Goal: Transaction & Acquisition: Purchase product/service

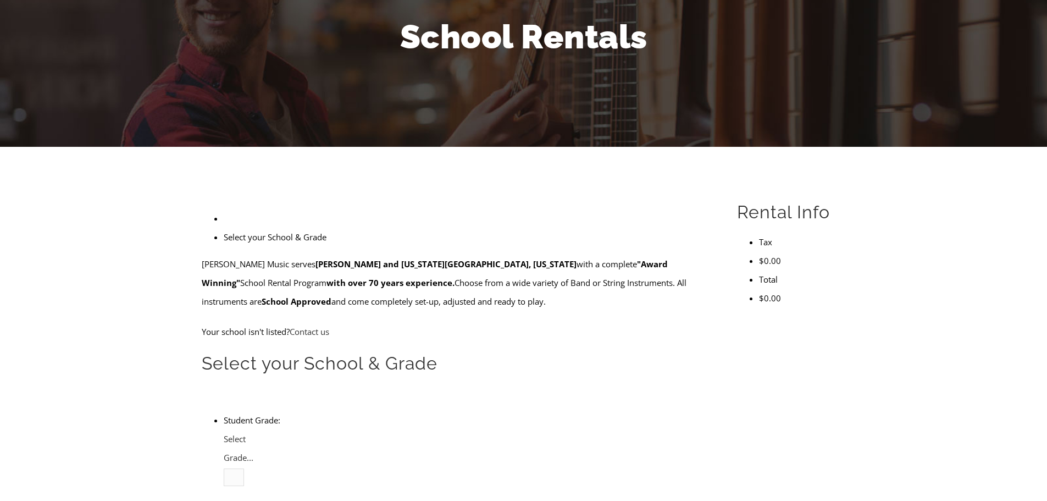
scroll to position [165, 0]
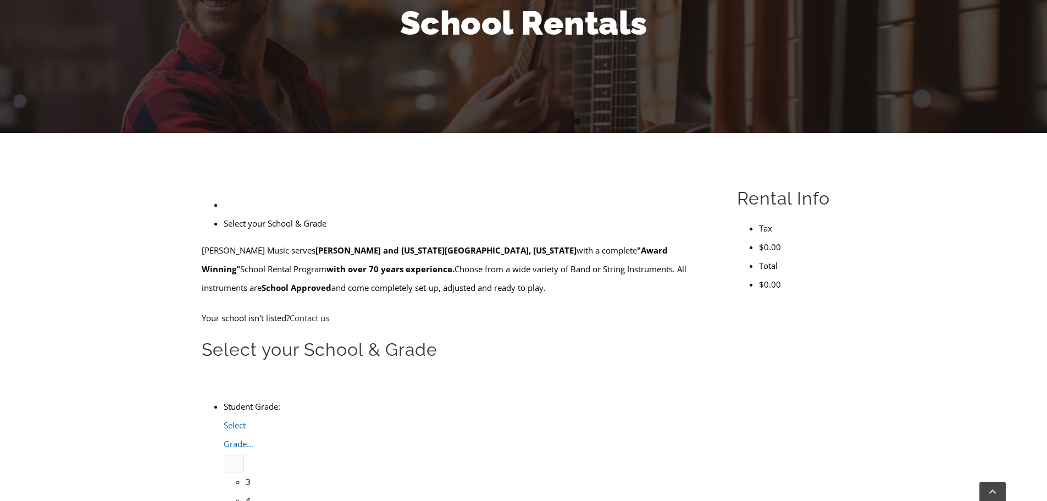
click at [224, 453] on b at bounding box center [224, 453] width 0 height 0
click at [246, 491] on li "4" at bounding box center [246, 500] width 0 height 19
click at [346, 195] on ul "Select your School & Grade" at bounding box center [457, 213] width 510 height 37
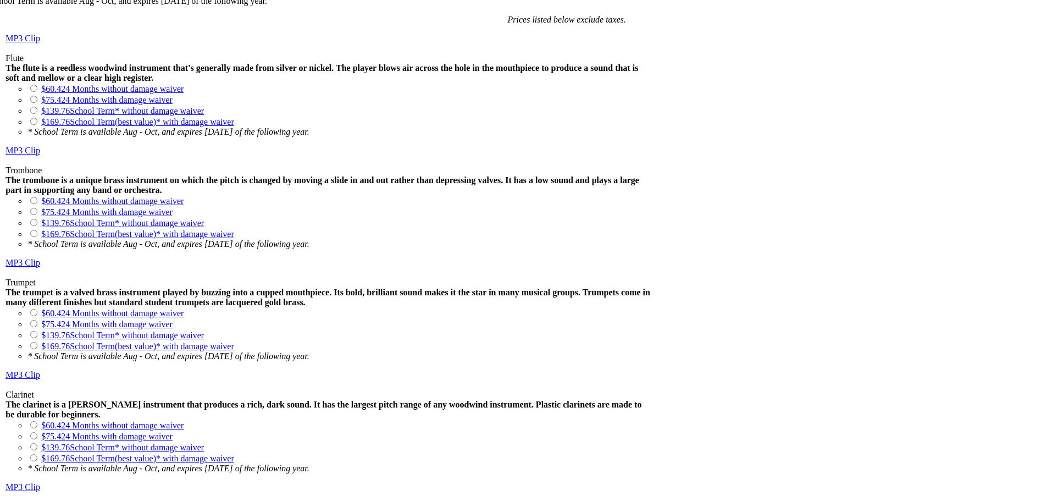
scroll to position [935, 0]
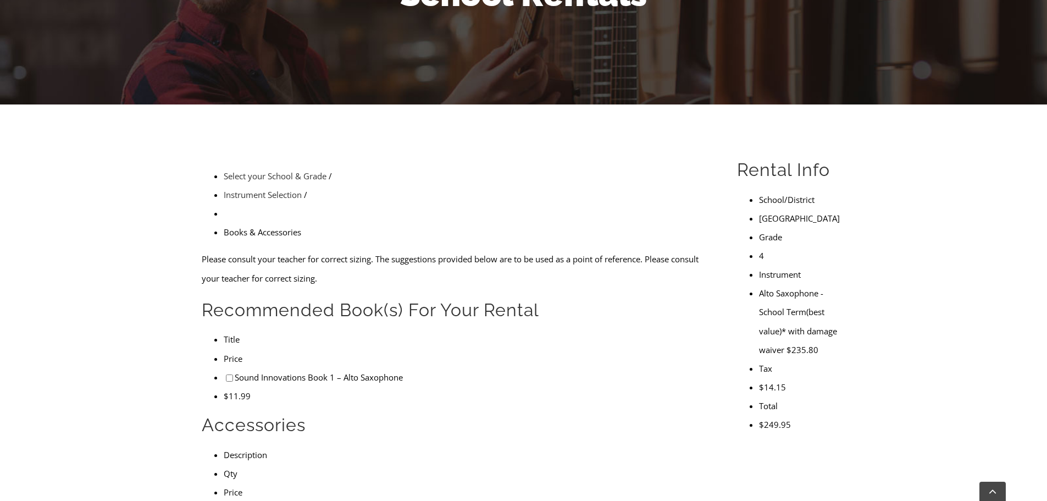
scroll to position [220, 0]
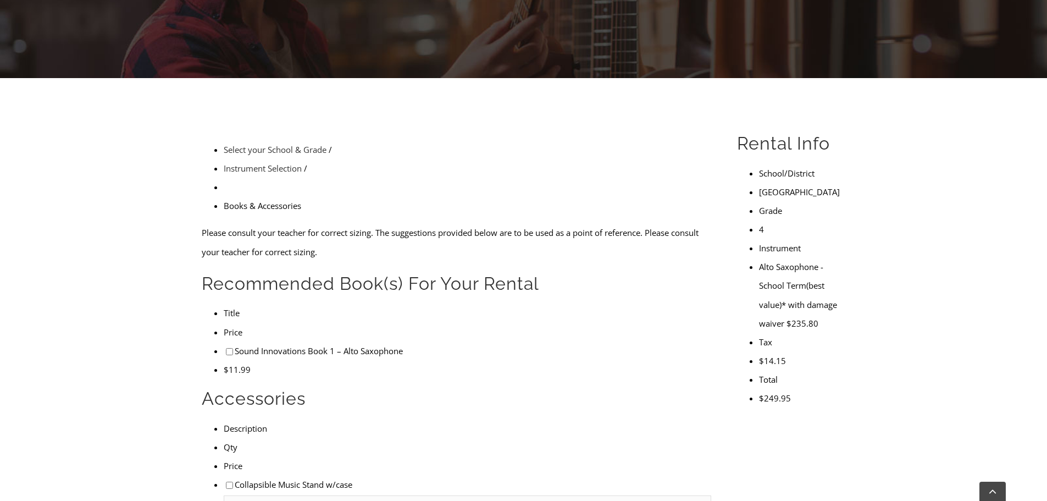
click at [226, 348] on input"] "checkbox" at bounding box center [229, 351] width 7 height 7
checkbox input"] "true"
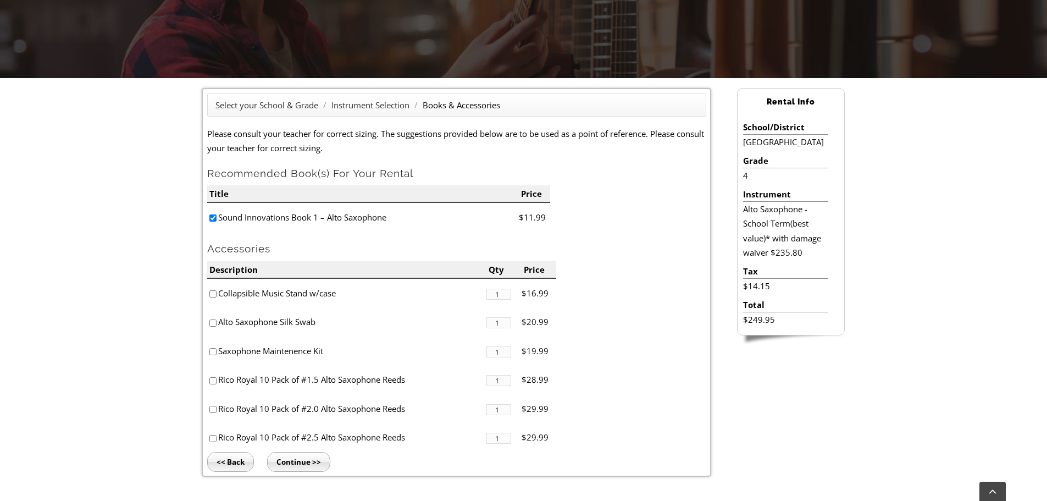
click at [212, 411] on input"] "checkbox" at bounding box center [212, 409] width 7 height 7
checkbox input"] "true"
click at [293, 462] on input "Continue >>" at bounding box center [298, 462] width 63 height 20
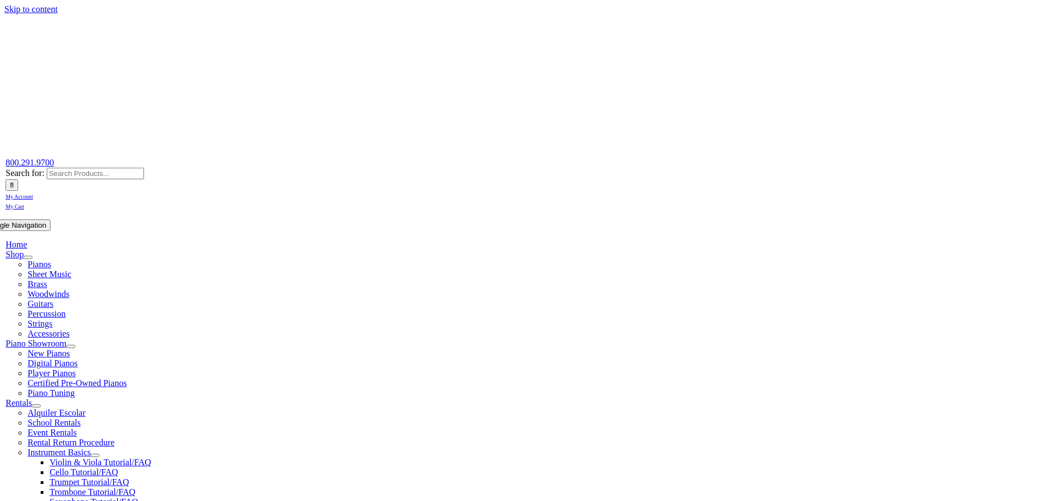
type input "1"
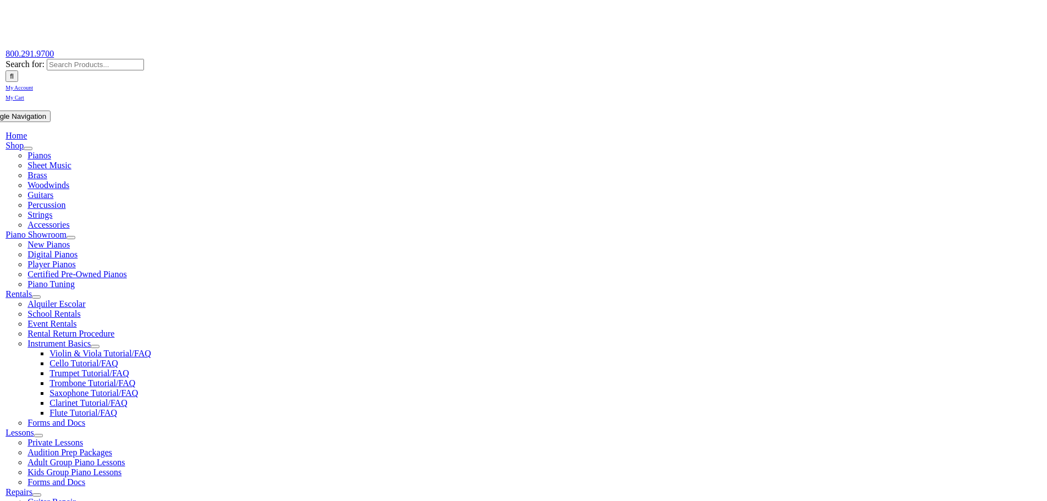
scroll to position [110, 0]
type input "James"
type input "Melesky"
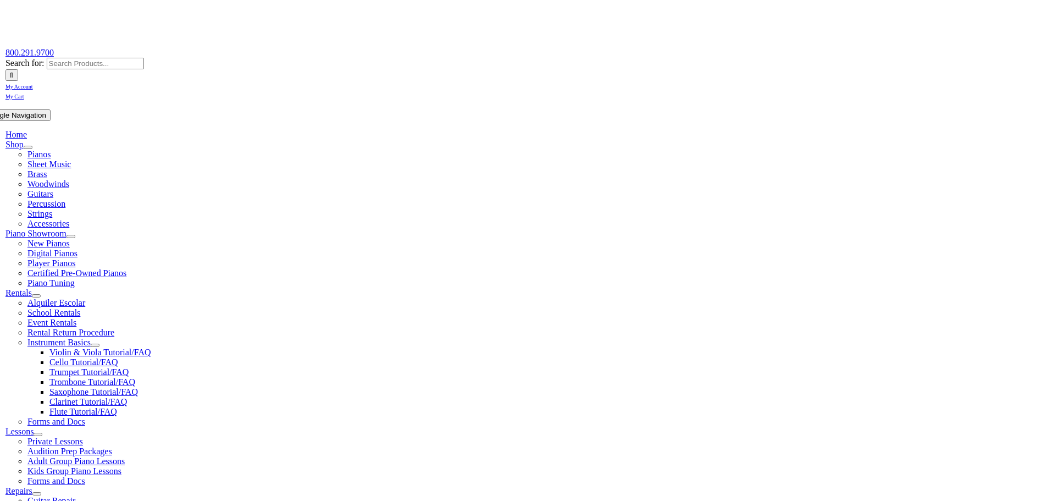
type input "North Penn School District"
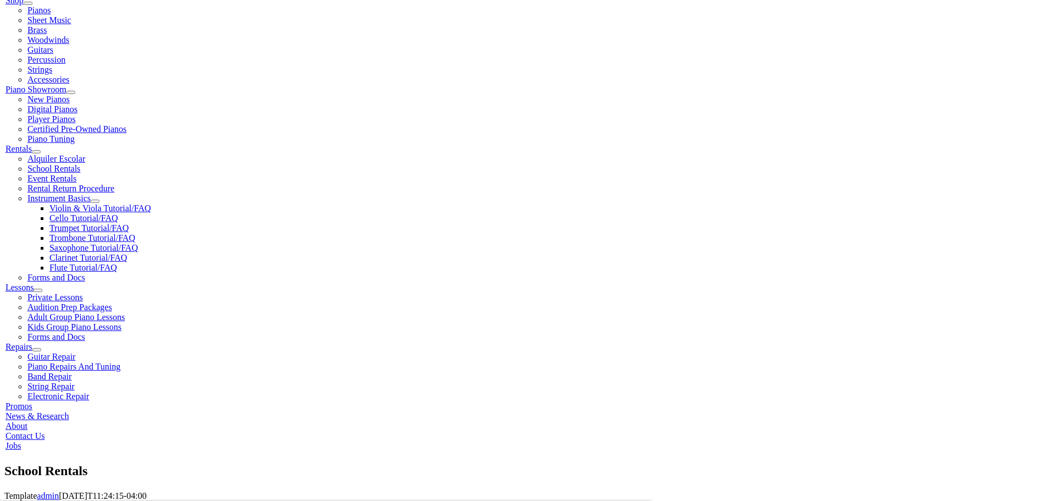
scroll to position [275, 0]
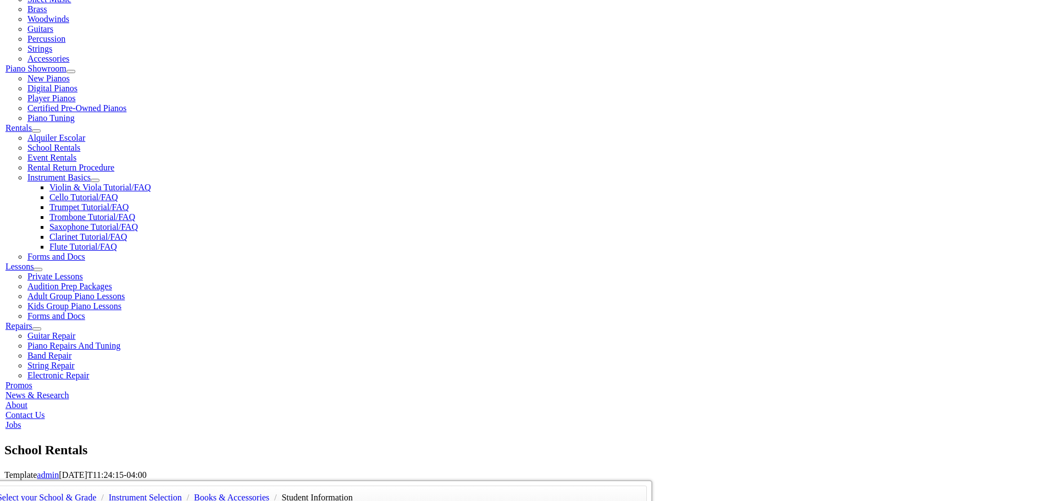
type input "25546272"
type input "02/22/1981"
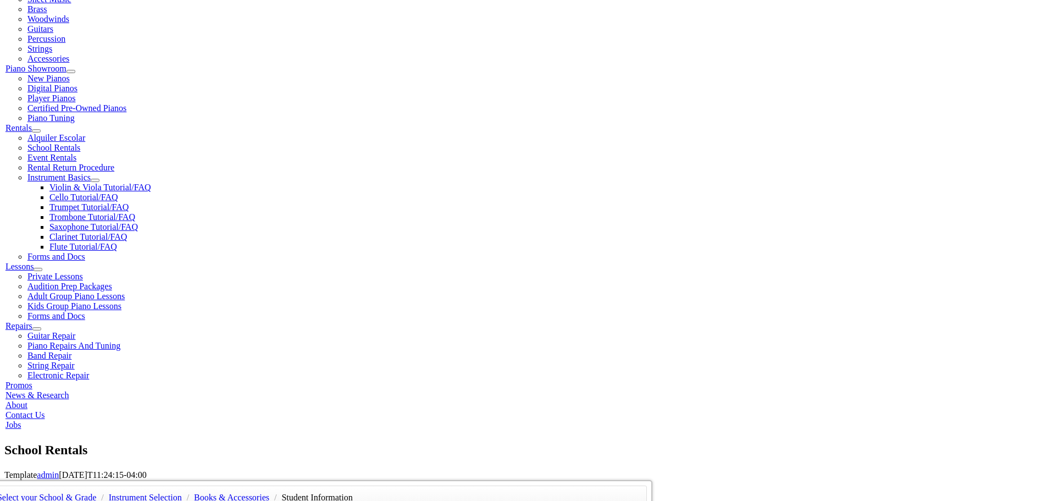
type input "Dennis Melesky"
drag, startPoint x: 435, startPoint y: 257, endPoint x: 320, endPoint y: 251, distance: 115.6
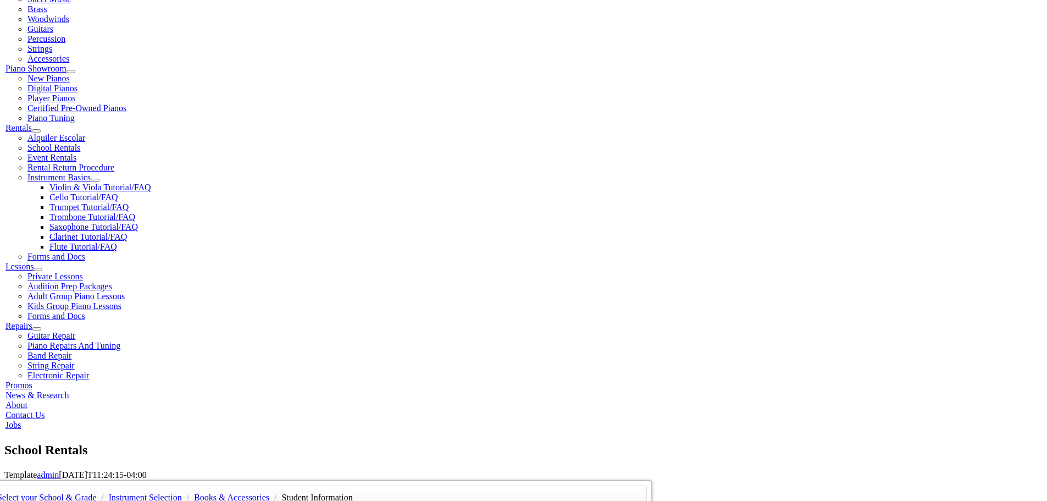
type input "215-368-4017"
type input "610-993-9585"
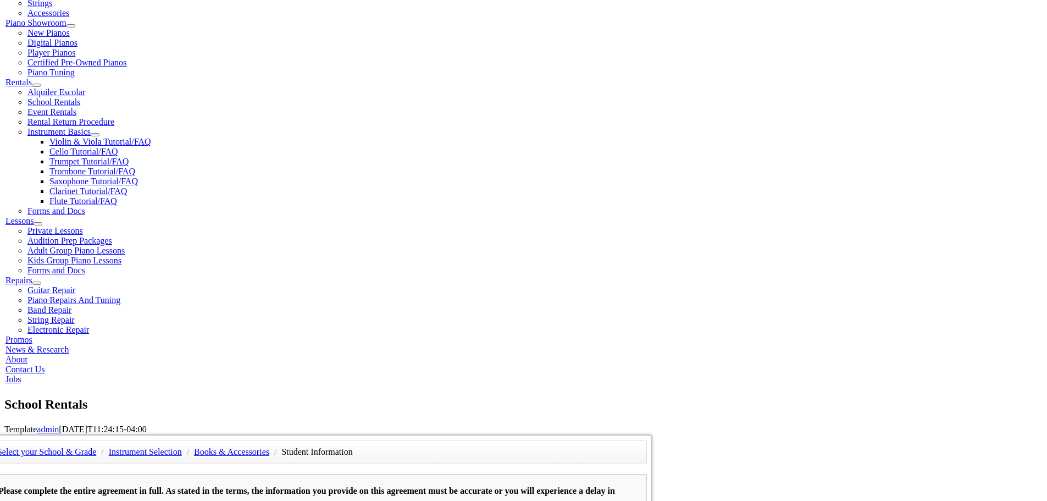
scroll to position [440, 0]
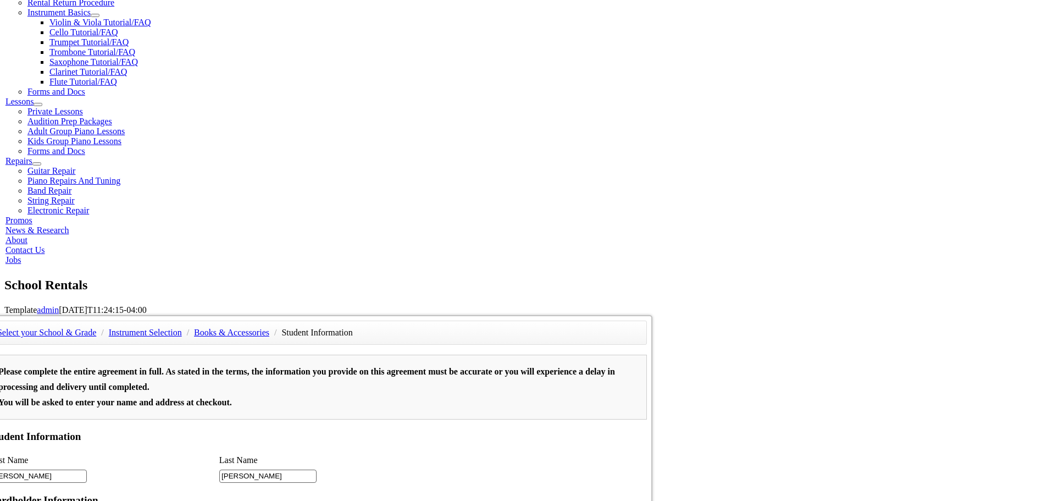
type input "ESS Energy Products"
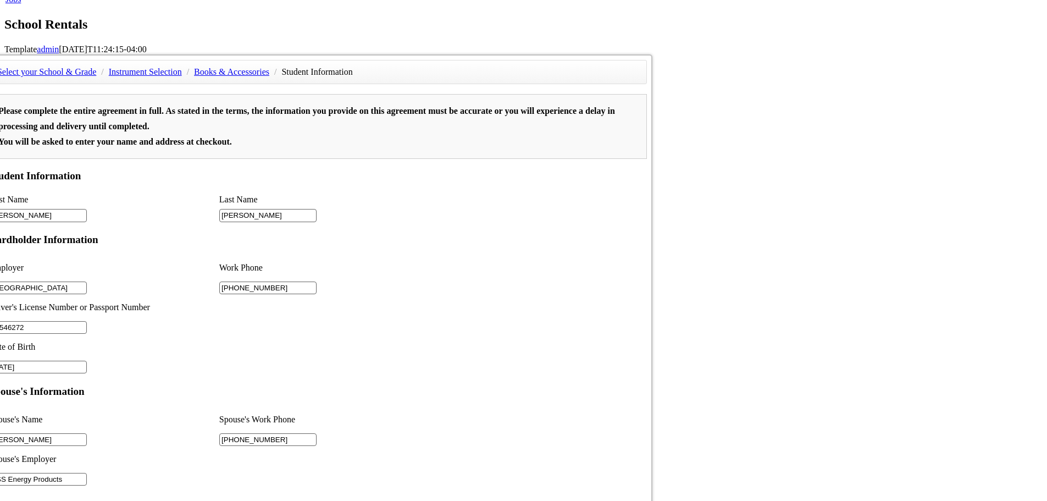
scroll to position [715, 0]
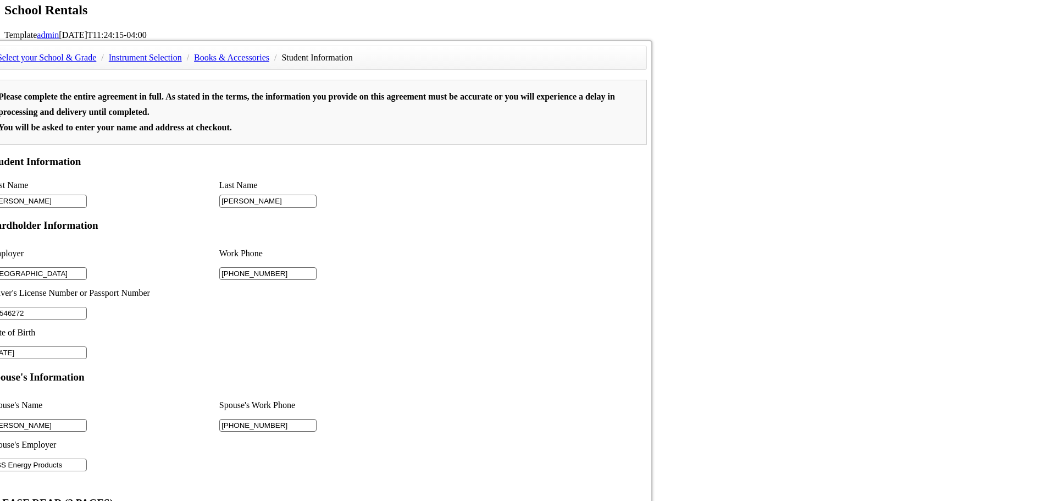
type input "2"
drag, startPoint x: 485, startPoint y: 567, endPoint x: 696, endPoint y: 729, distance: 265.4
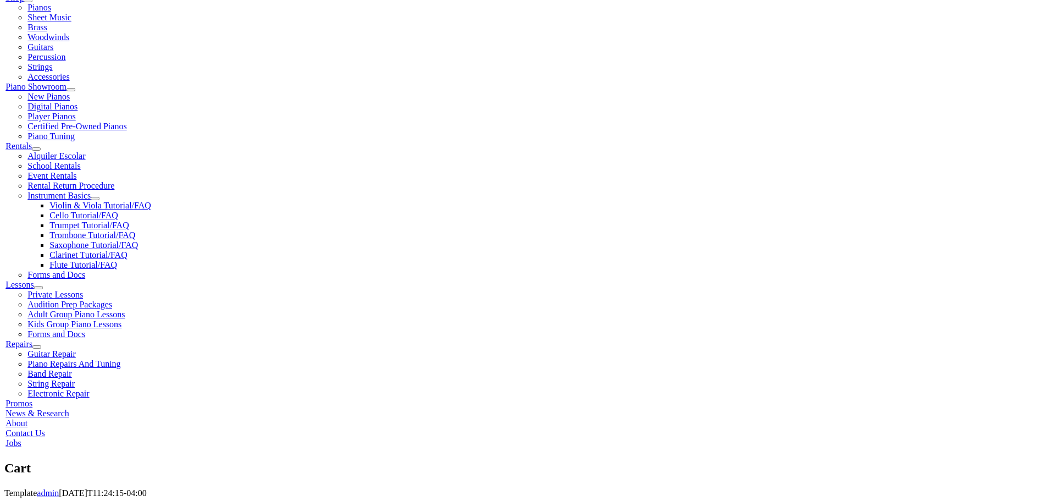
scroll to position [275, 0]
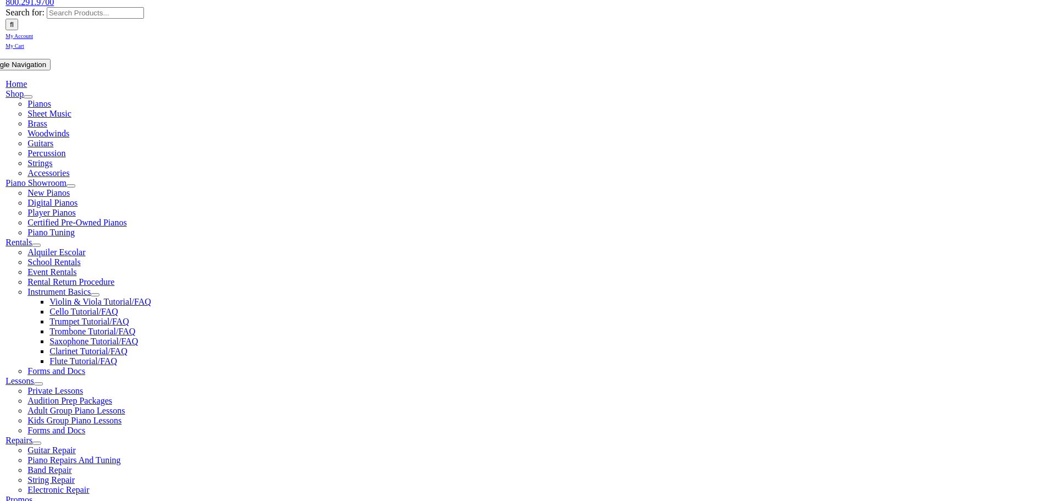
scroll to position [165, 0]
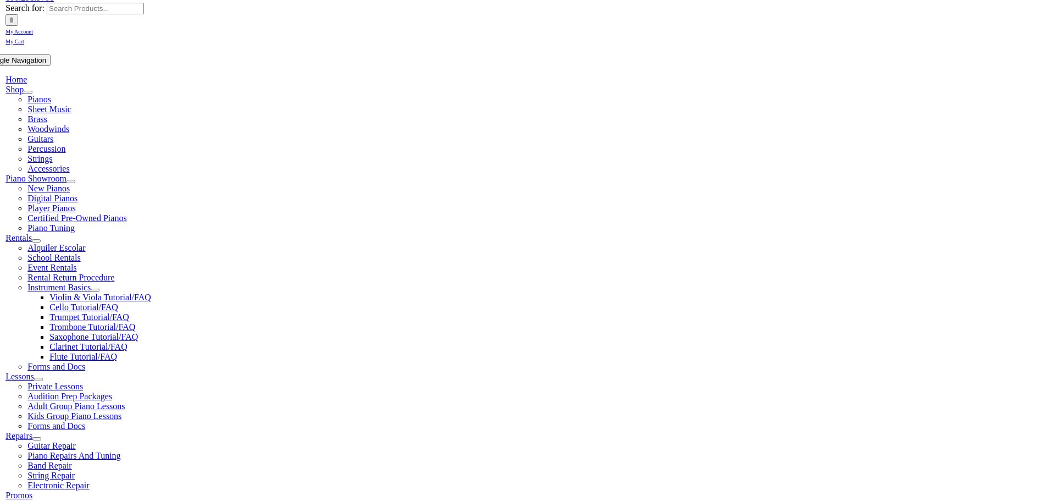
select select "PA"
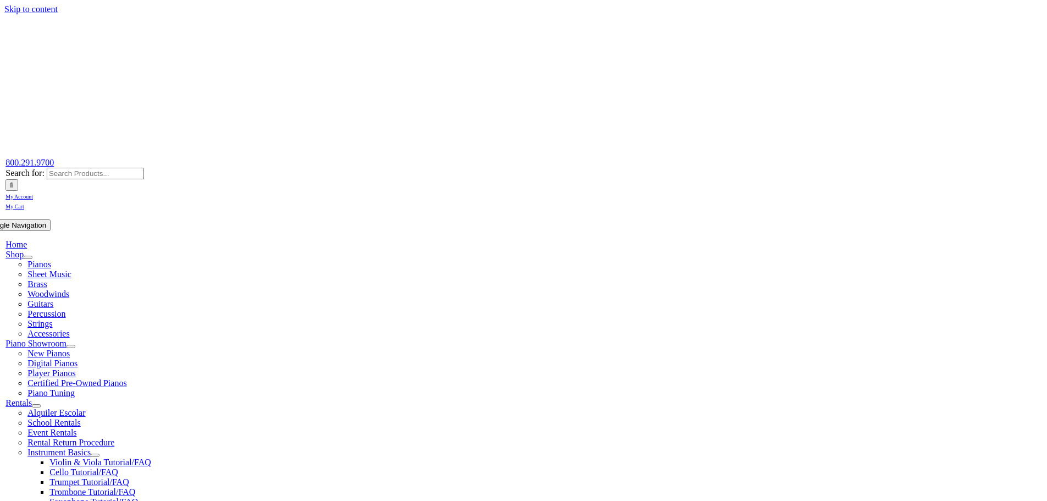
select select "PA"
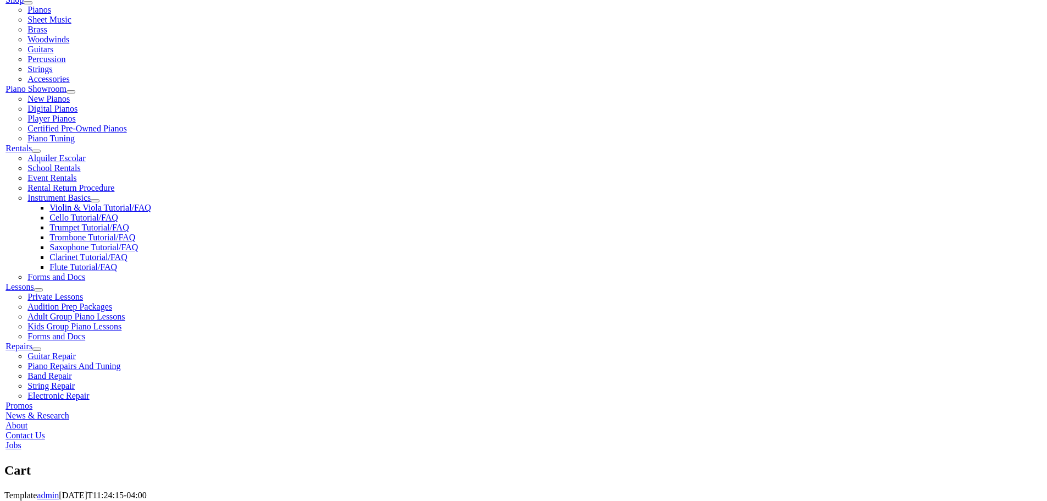
scroll to position [275, 0]
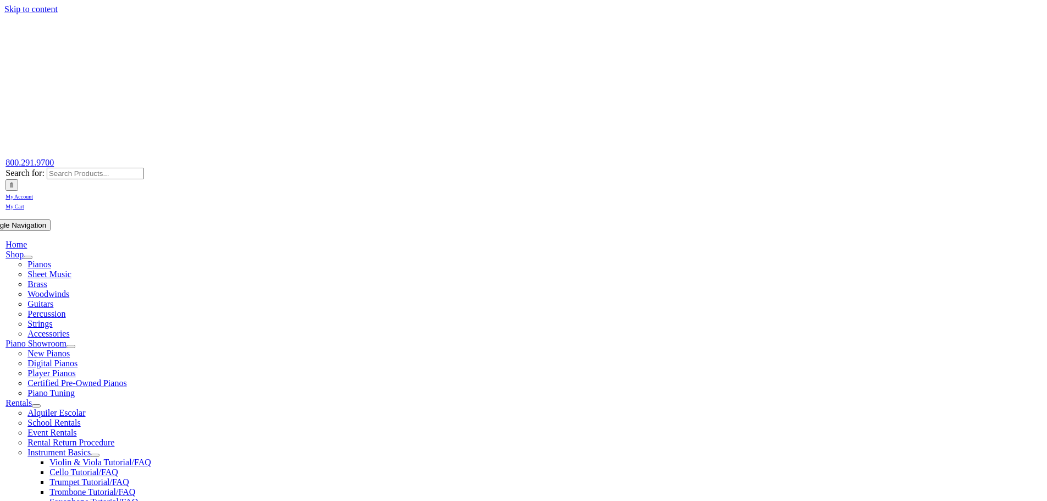
select select "PA"
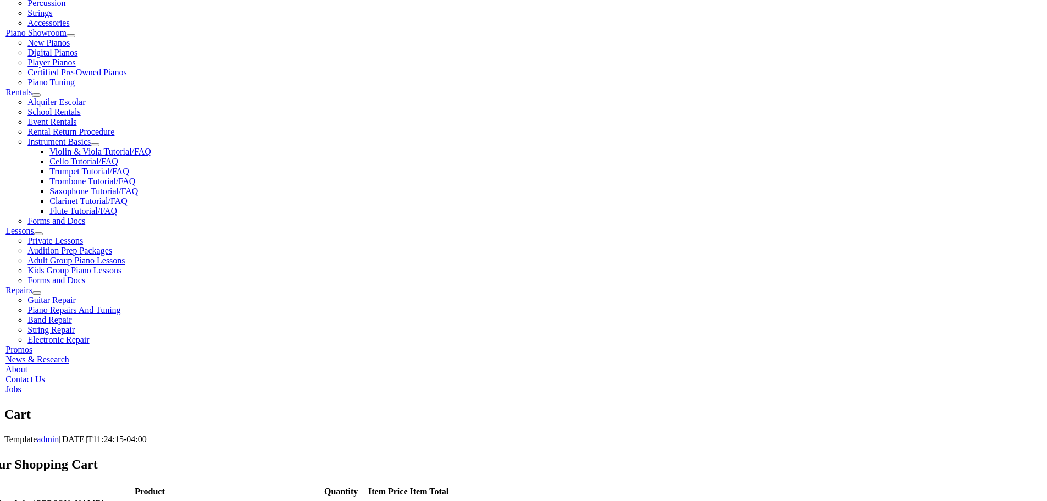
scroll to position [330, 0]
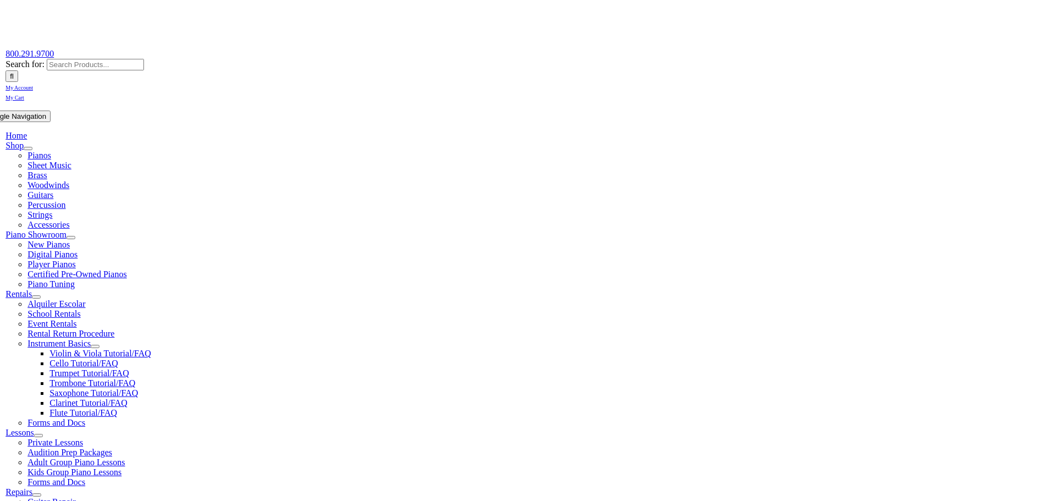
scroll to position [110, 0]
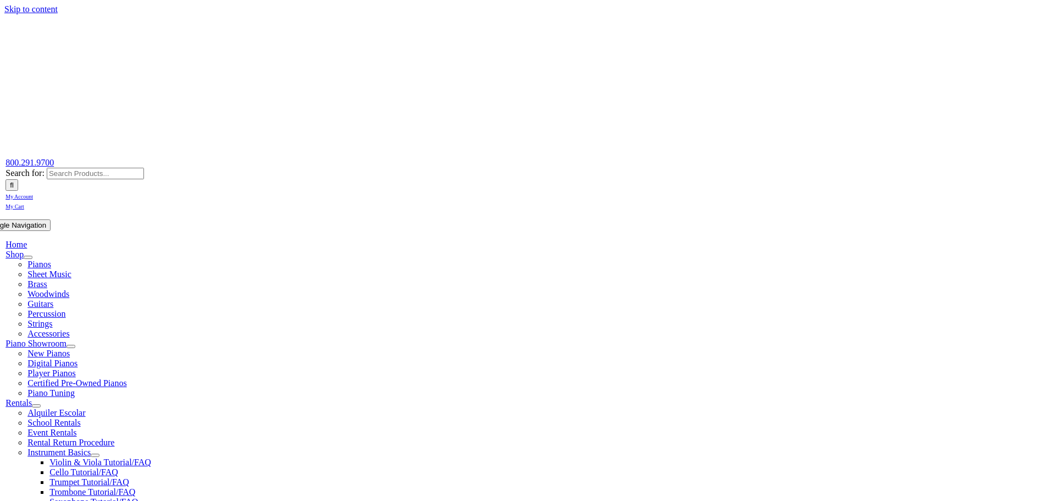
select select "PA"
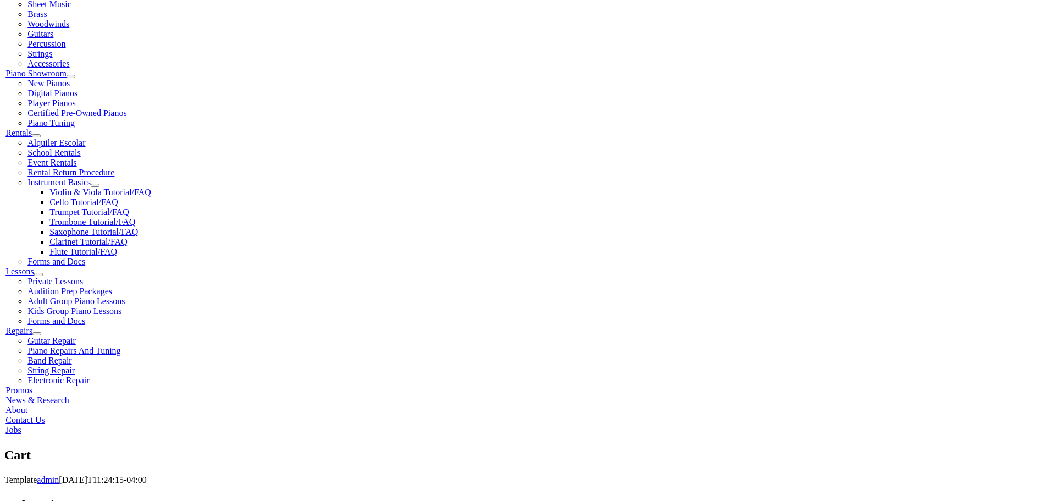
scroll to position [275, 0]
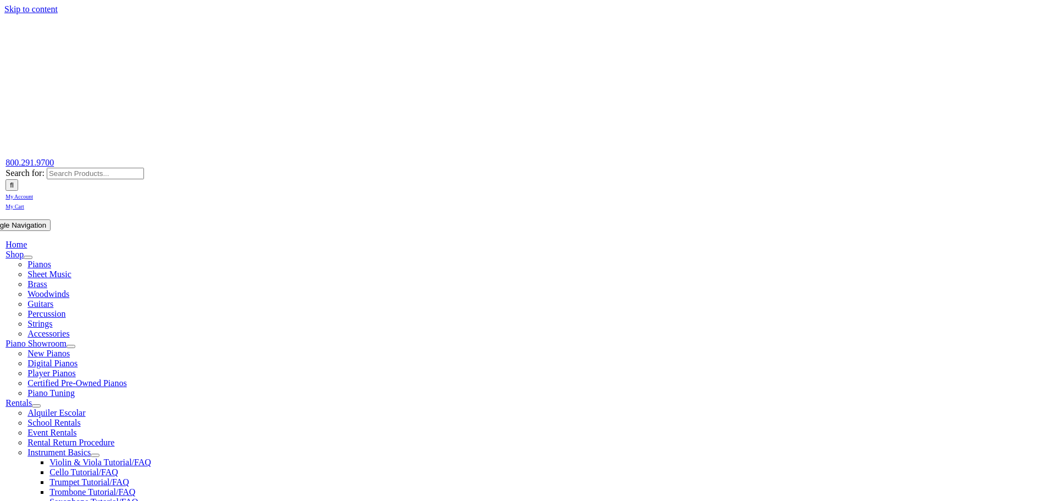
select select
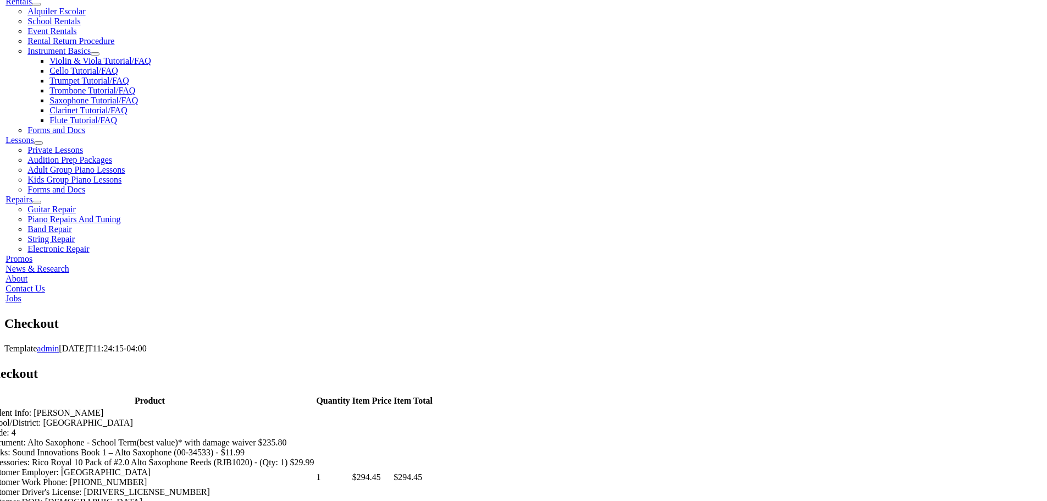
scroll to position [440, 0]
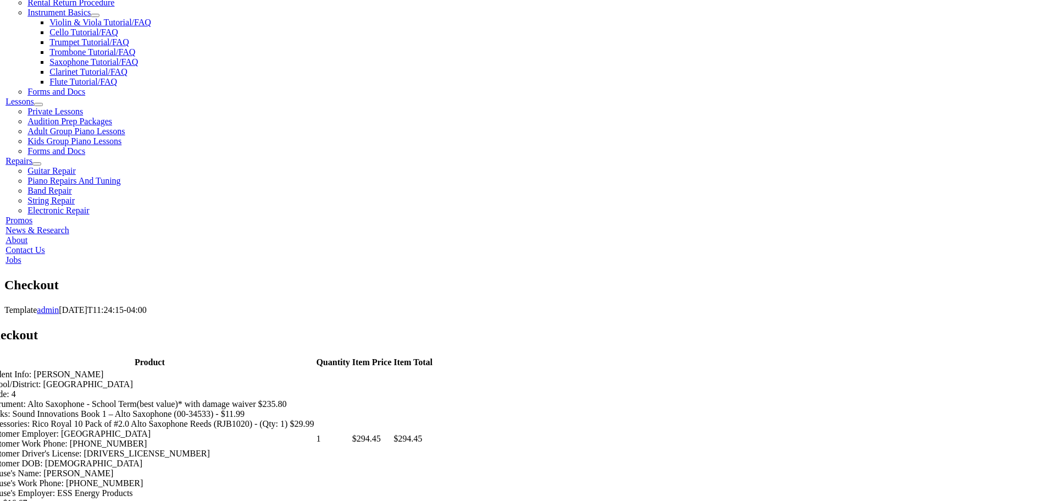
type input "Danielle"
type input "Melesky"
type input "565 Deerfield Drive"
type input "Norristown"
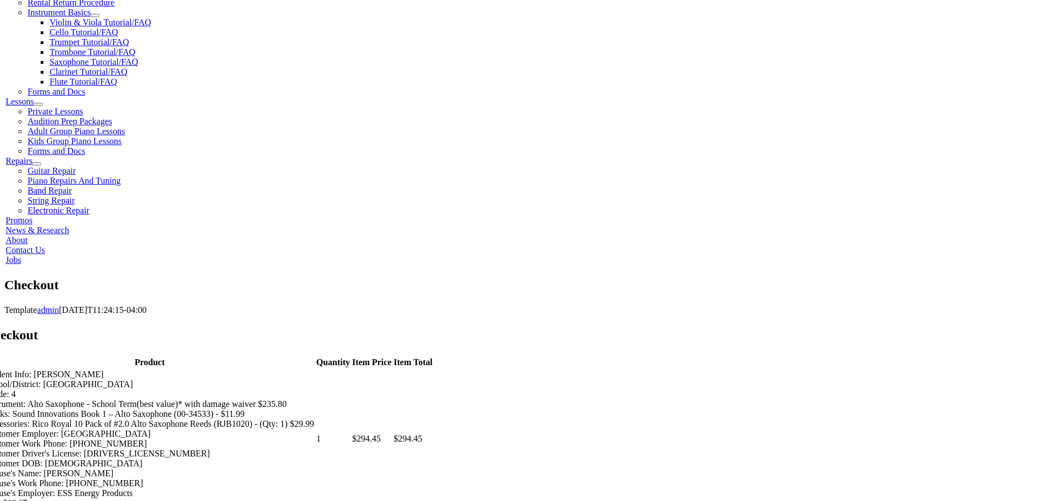
select select "PA"
type input "19403"
select select "visa"
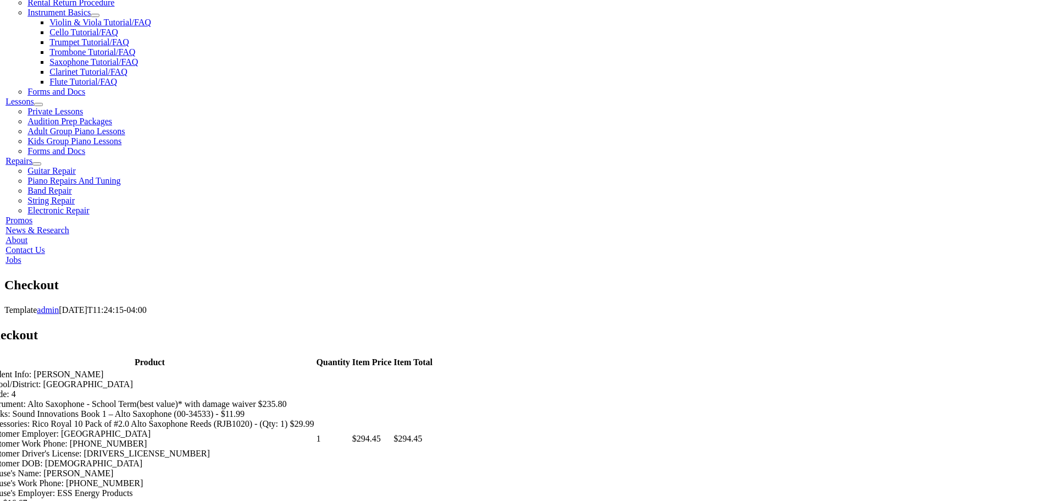
type input "4311965559300512"
select select "04"
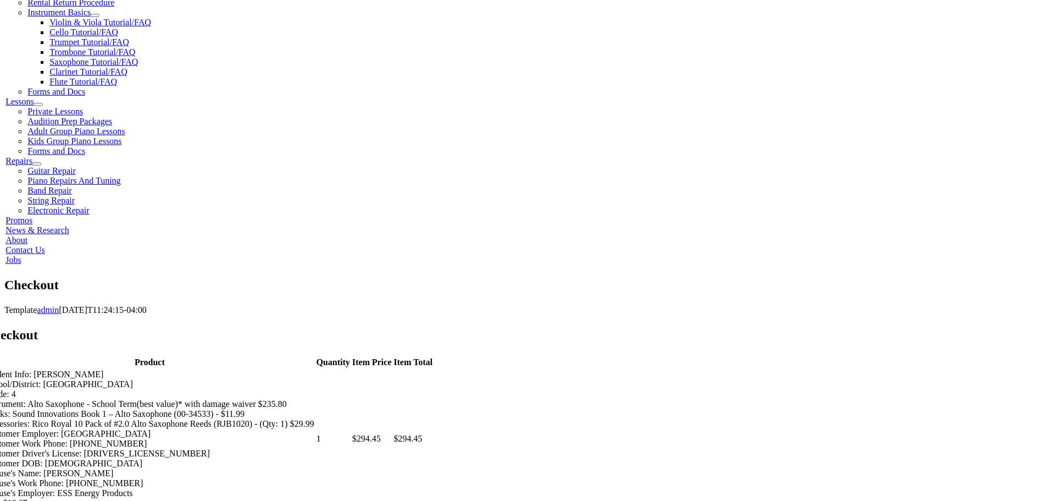
select select "2028"
type input "714"
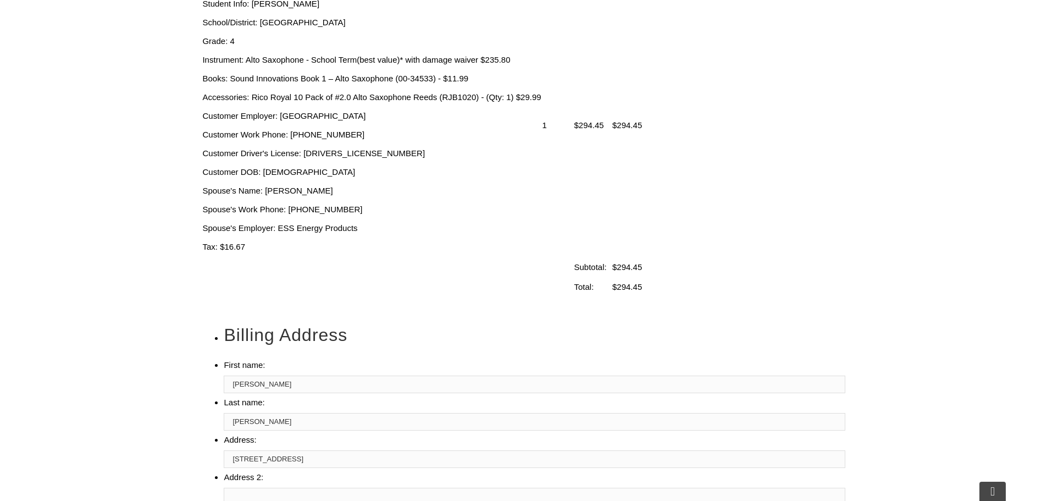
type input "2154500381"
type input "daniellemelesky@gmail.com"
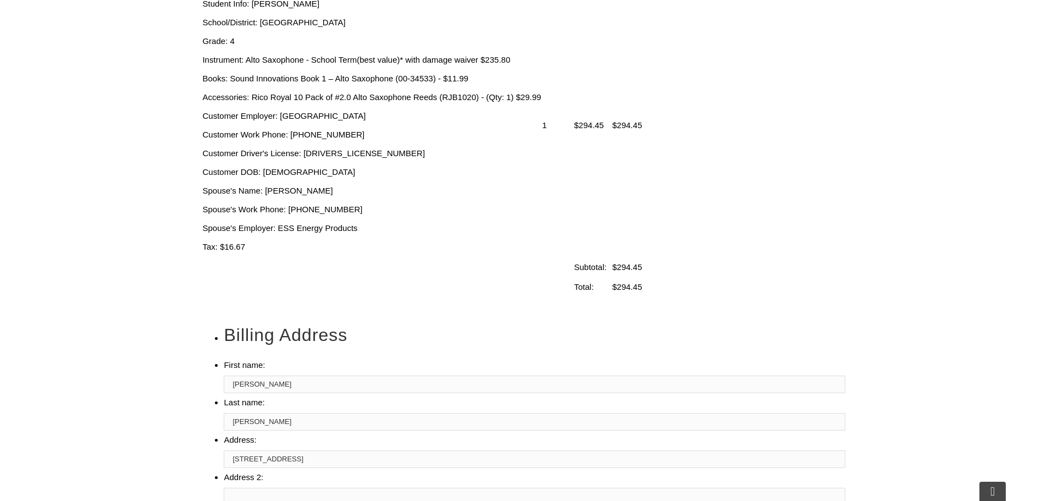
scroll to position [0, 0]
